Goal: Task Accomplishment & Management: Manage account settings

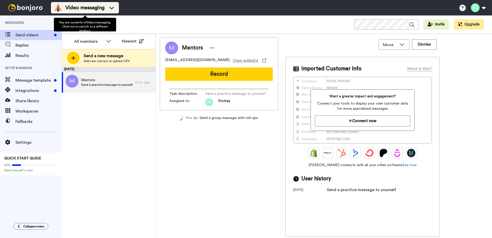
click at [94, 10] on span "Video messaging" at bounding box center [84, 7] width 39 height 7
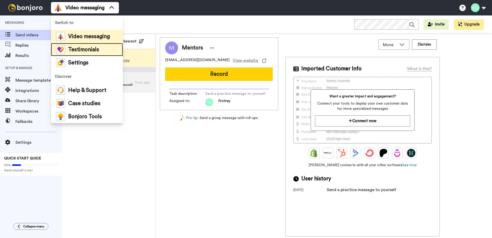
click at [98, 49] on span "Testimonials" at bounding box center [83, 49] width 31 height 5
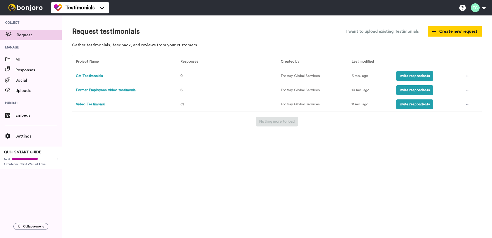
click at [154, 109] on td "Video Testimonial" at bounding box center [123, 104] width 102 height 14
click at [99, 102] on button "Video Testimonial" at bounding box center [90, 104] width 29 height 5
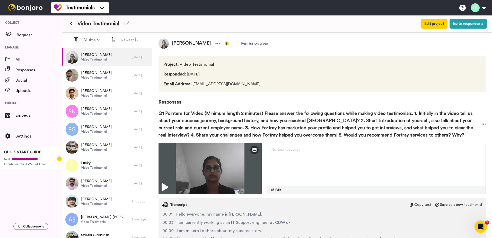
click at [73, 24] on button at bounding box center [71, 23] width 8 height 9
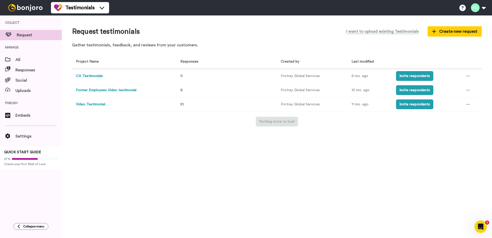
click at [95, 87] on button "Former Employees Video testimonial" at bounding box center [106, 89] width 60 height 5
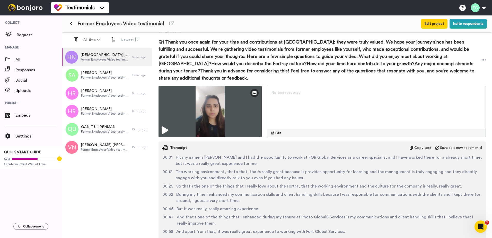
scroll to position [97, 0]
